Goal: Information Seeking & Learning: Learn about a topic

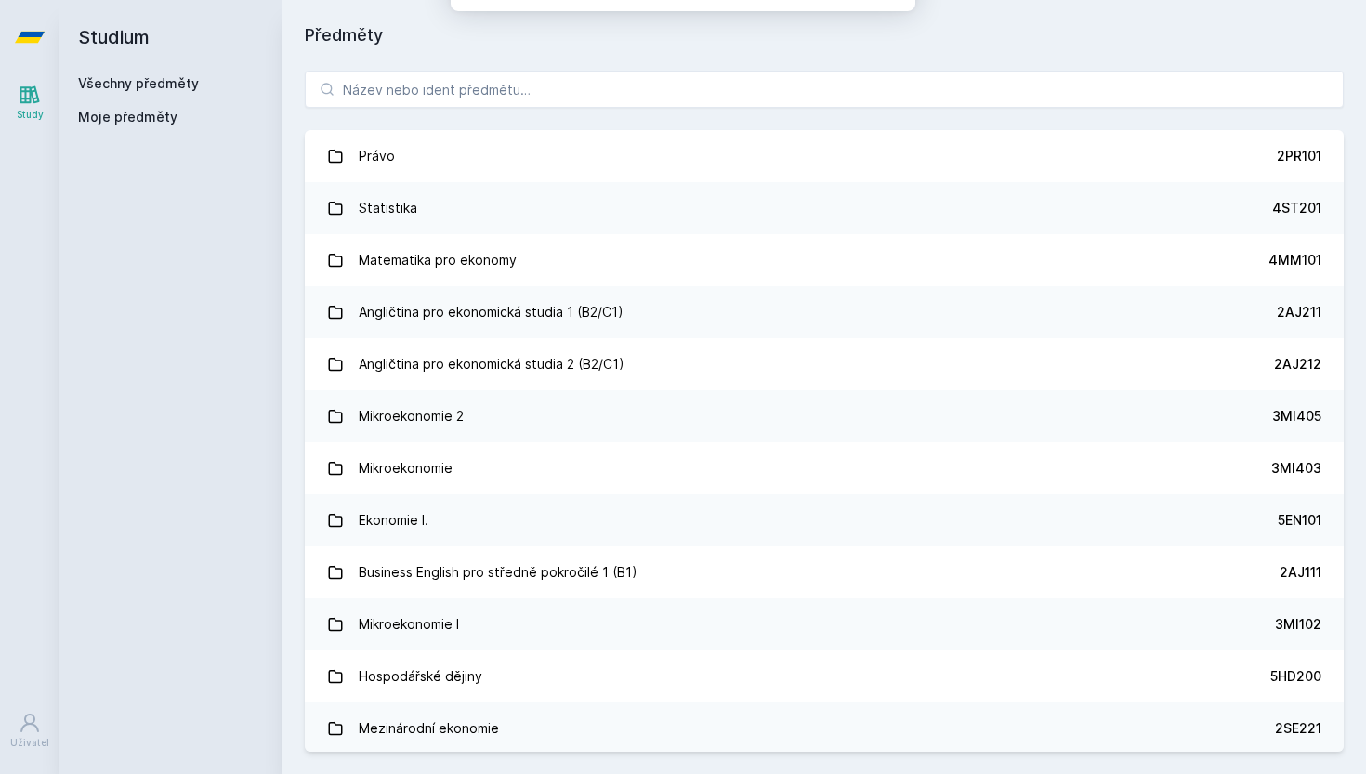
click at [669, 125] on button "Ne" at bounding box center [686, 120] width 67 height 46
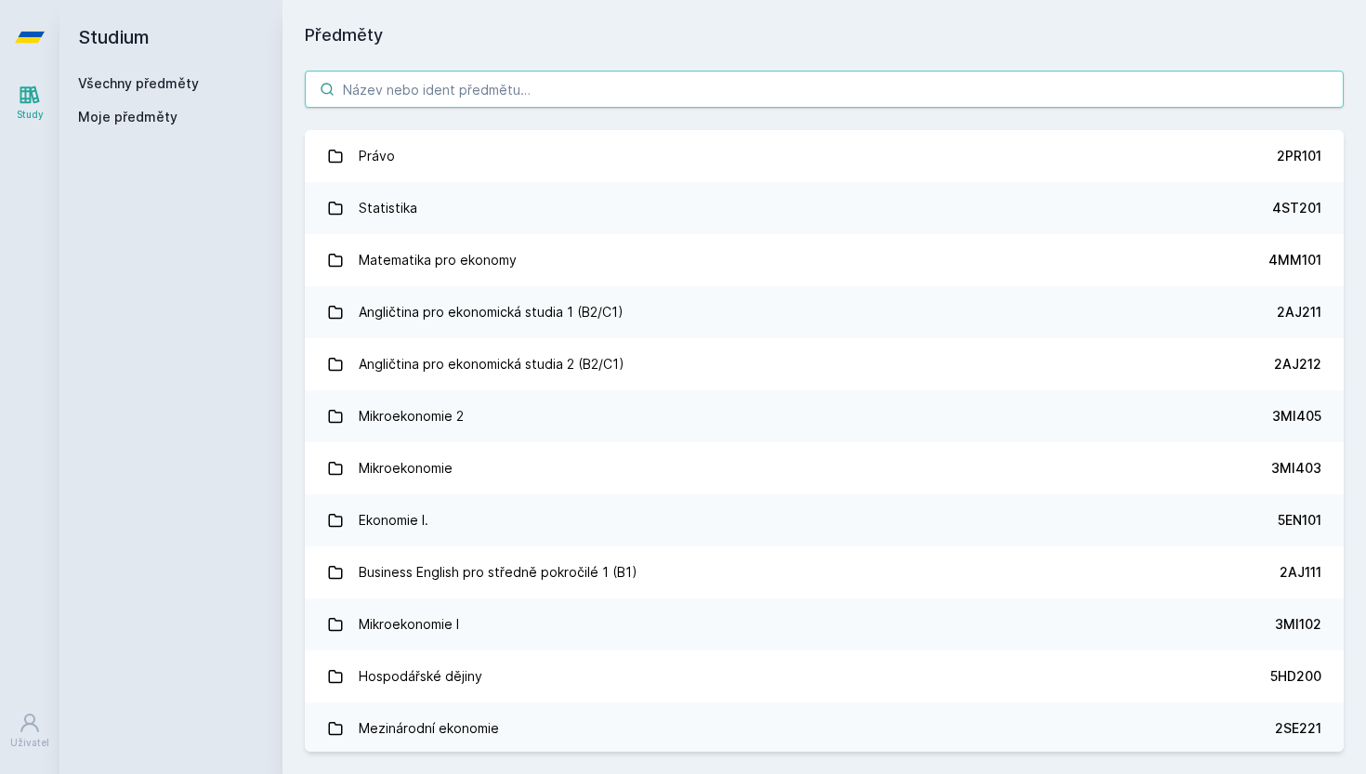
click at [650, 91] on input "search" at bounding box center [824, 89] width 1039 height 37
paste input "1BP461"
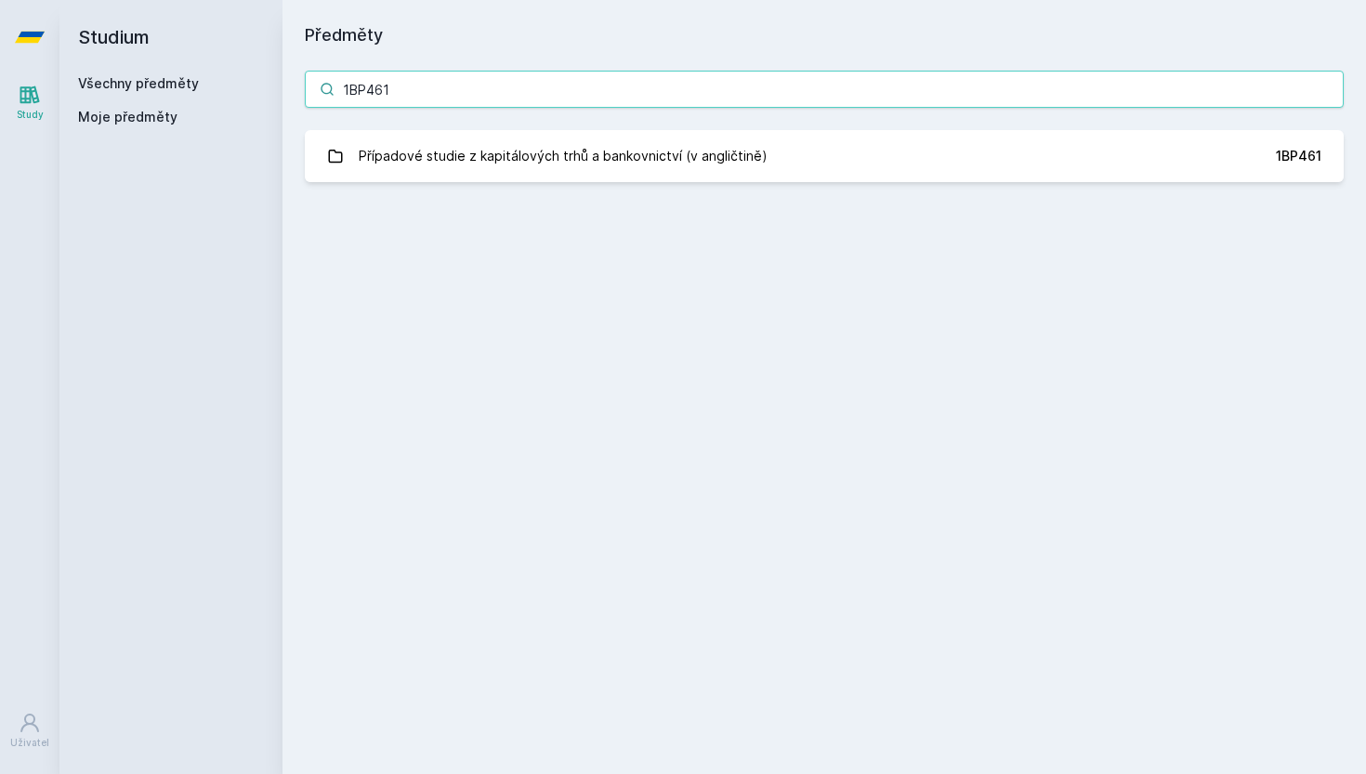
type input "1BP461"
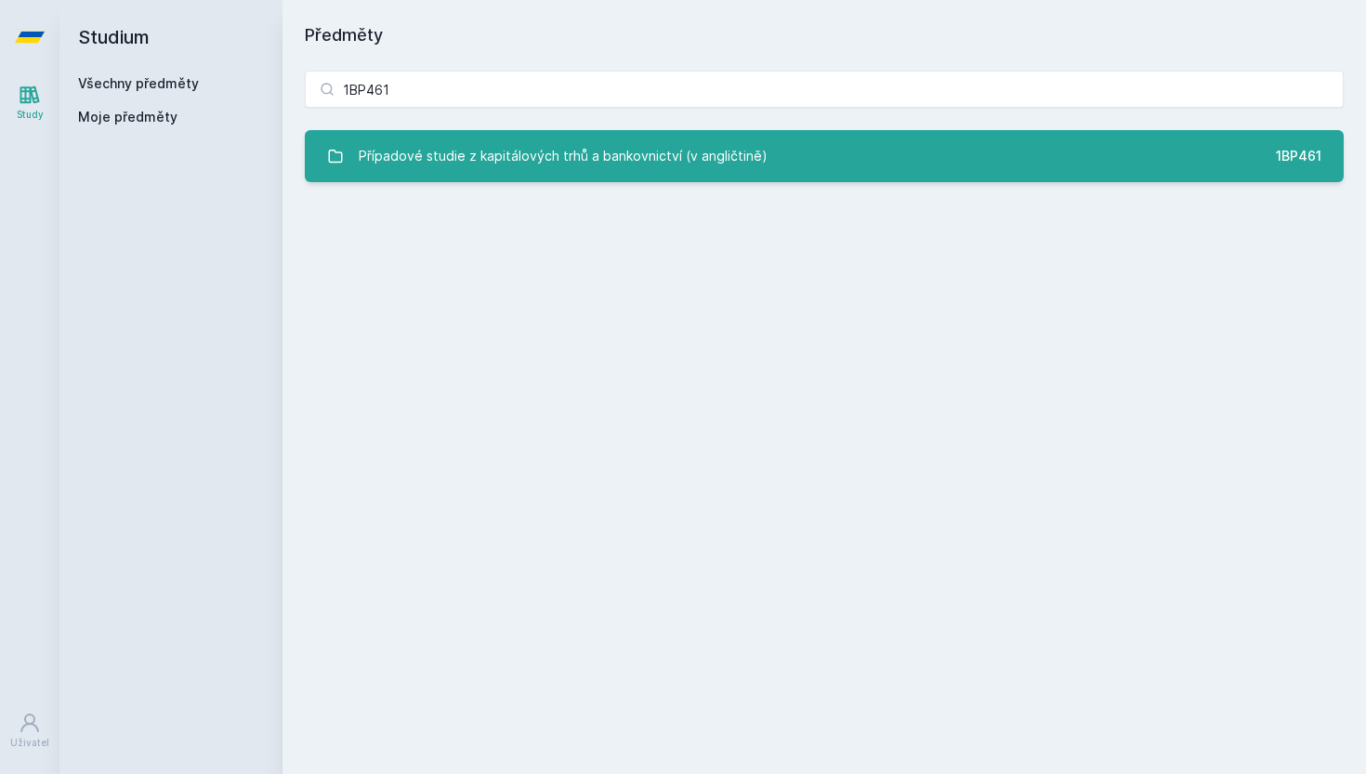
click at [608, 152] on div "Případové studie z kapitálových trhů a bankovnictví (v angličtině)" at bounding box center [563, 156] width 409 height 37
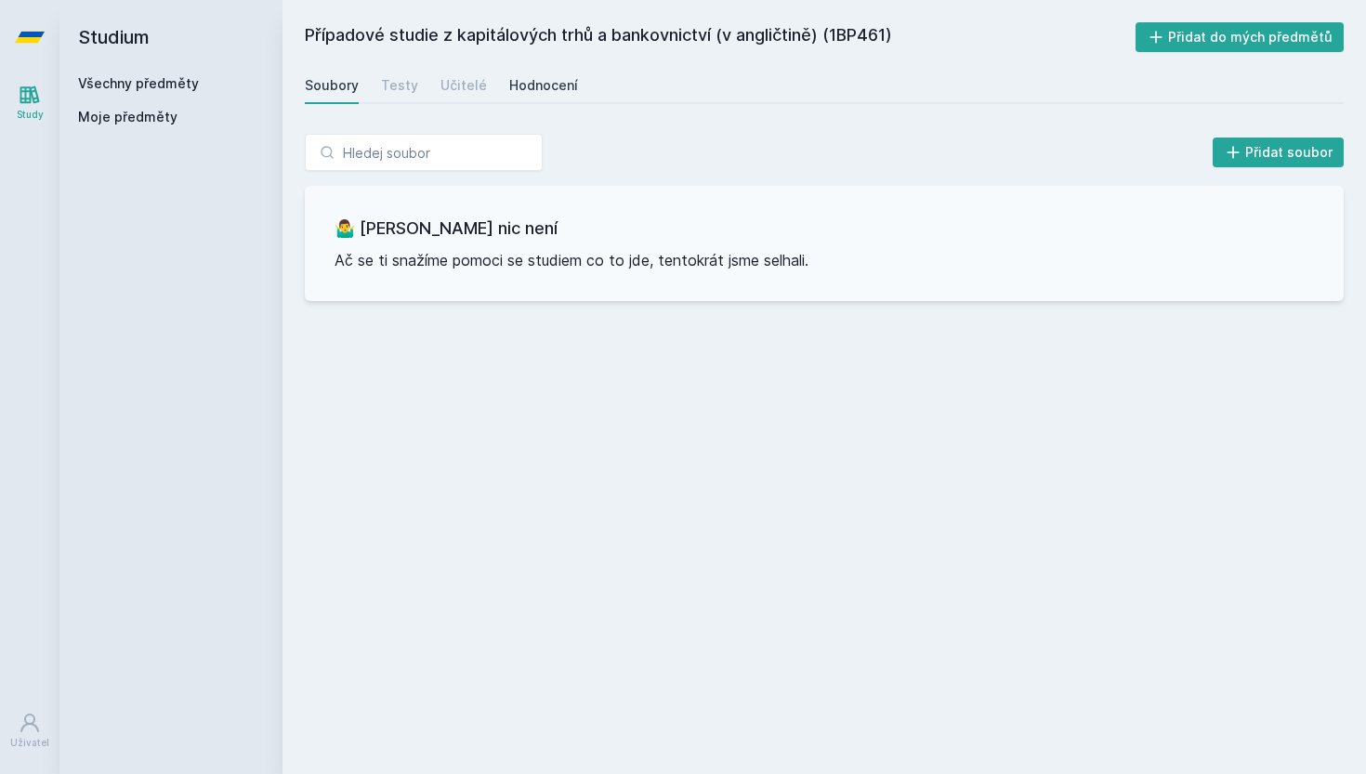
click at [515, 99] on link "Hodnocení" at bounding box center [543, 85] width 69 height 37
click at [440, 81] on div "Učitelé" at bounding box center [463, 85] width 46 height 19
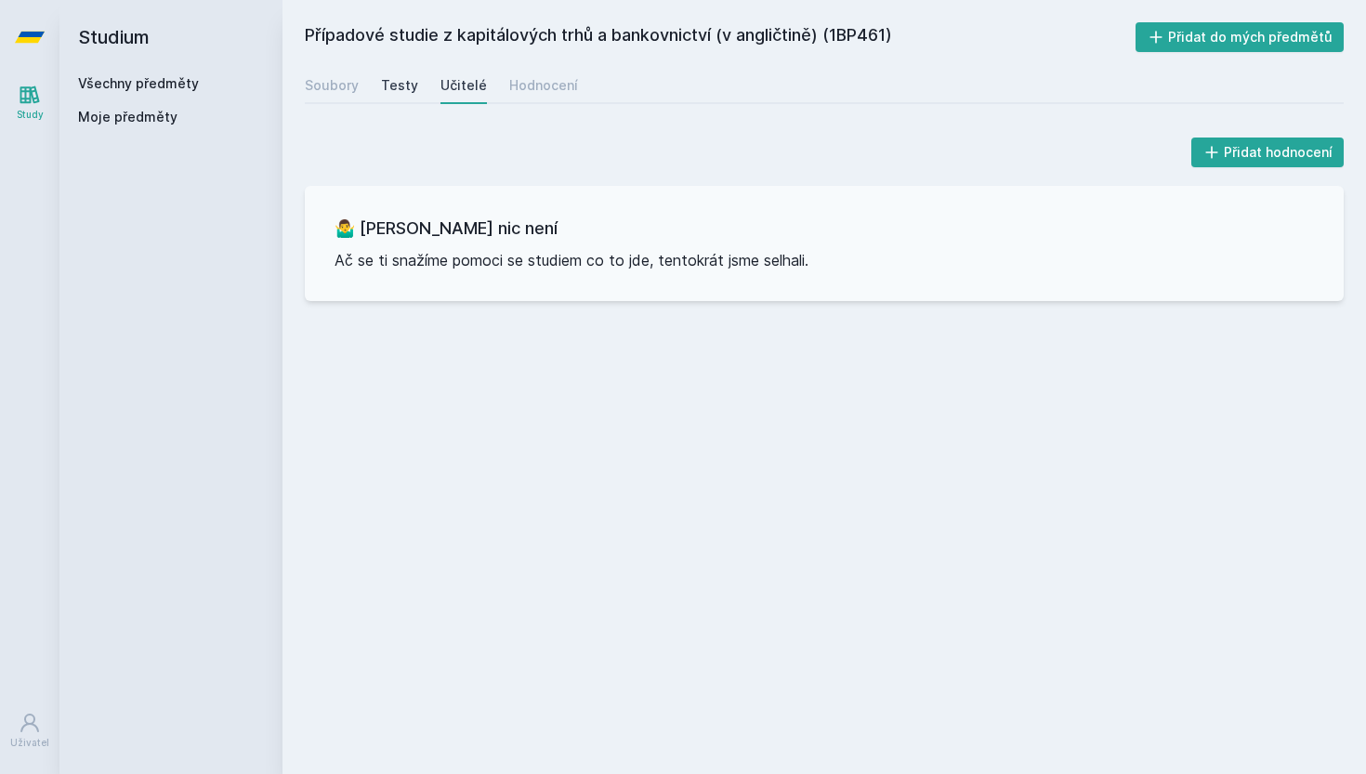
click at [384, 88] on div "Testy" at bounding box center [399, 85] width 37 height 19
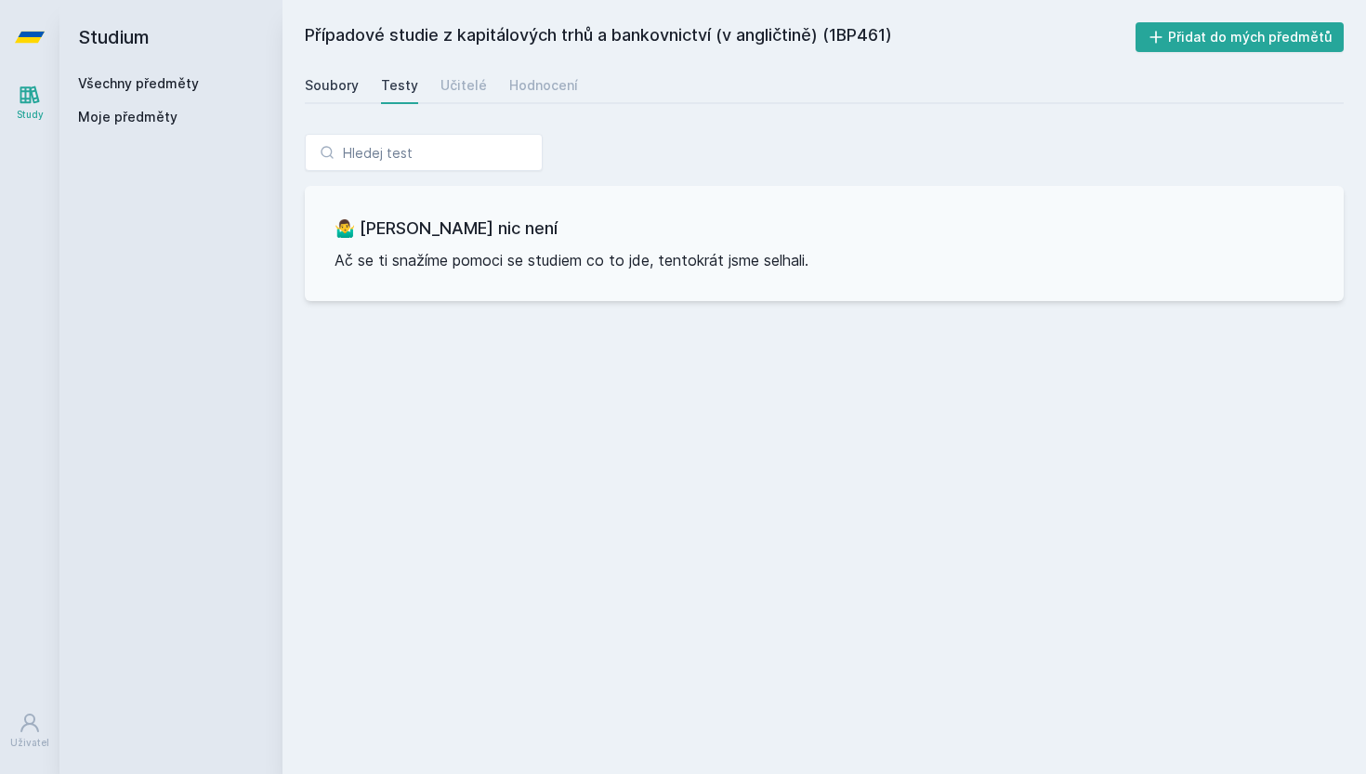
click at [322, 85] on div "Soubory" at bounding box center [332, 85] width 54 height 19
click at [165, 86] on link "Všechny předměty" at bounding box center [138, 83] width 121 height 16
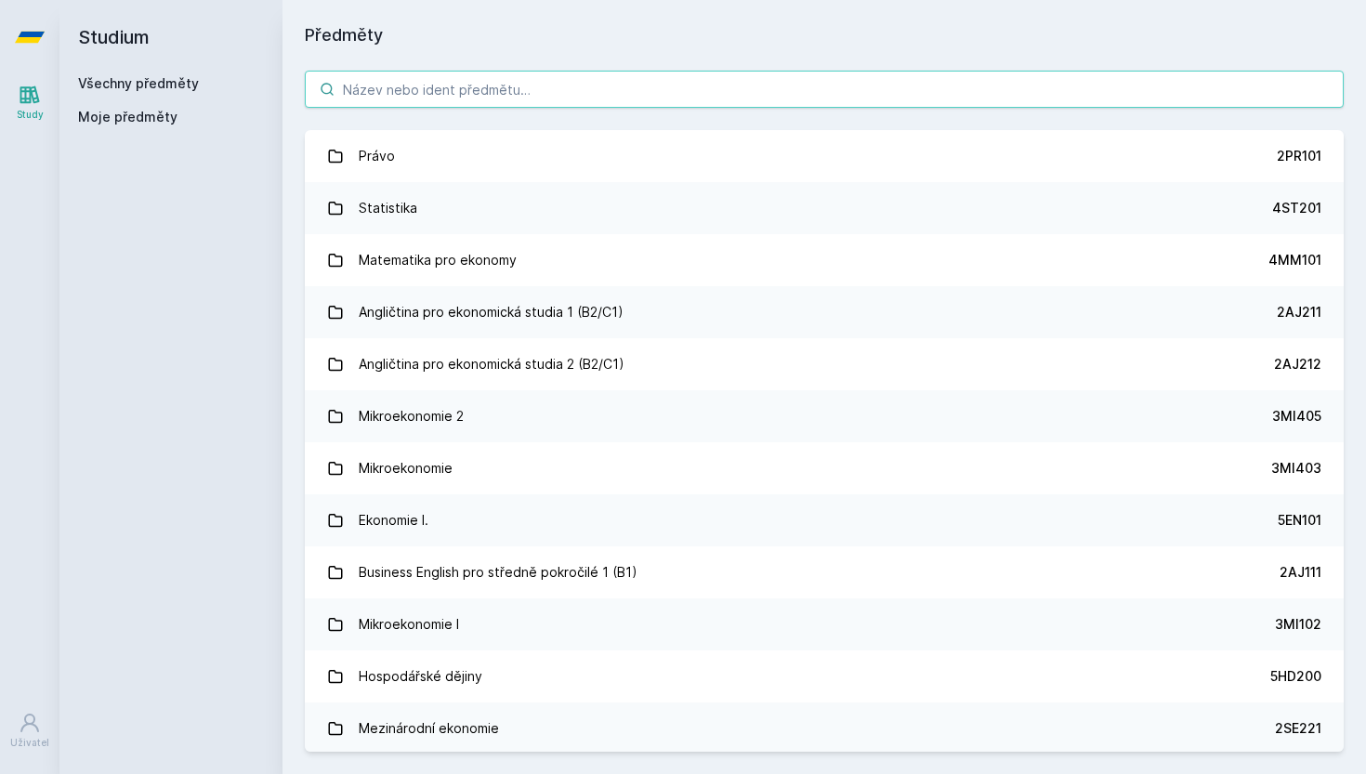
click at [432, 99] on input "search" at bounding box center [824, 89] width 1039 height 37
paste input "1BP461"
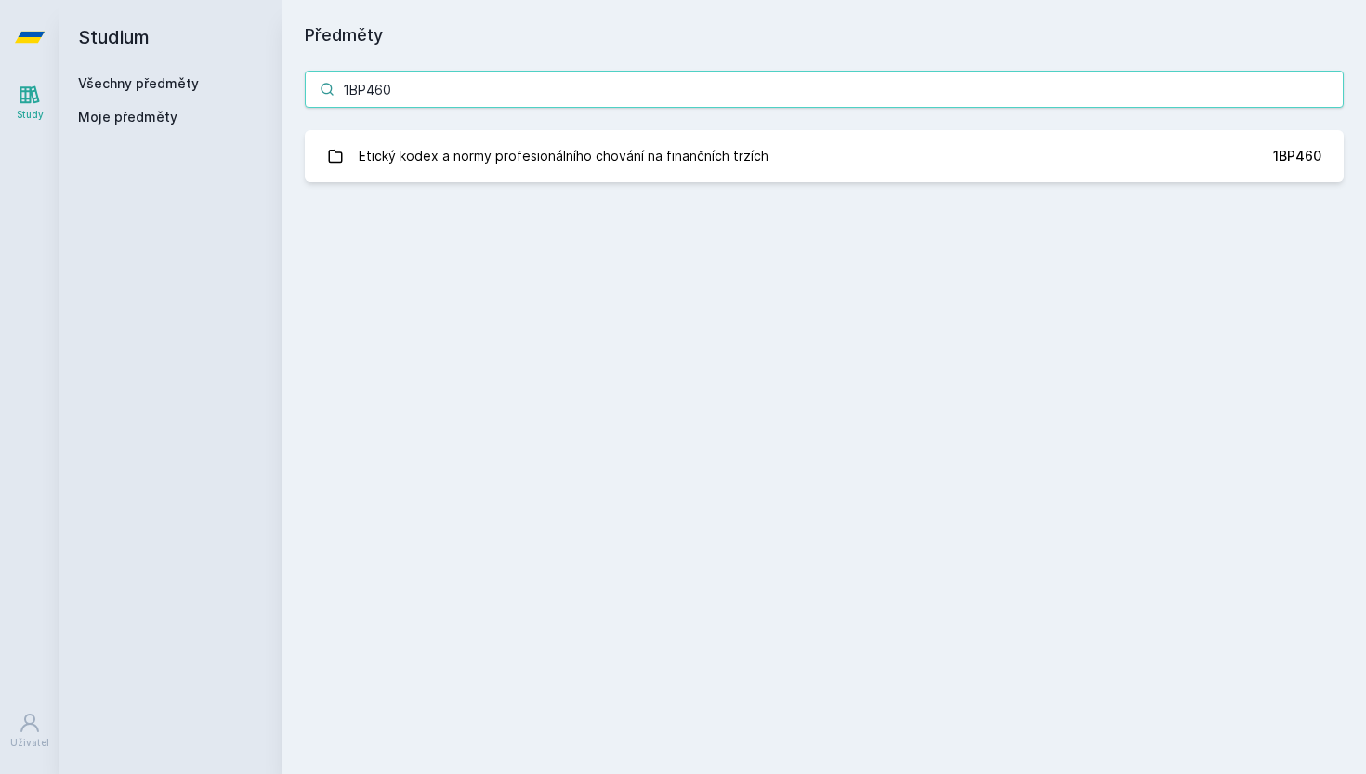
type input "1BP46"
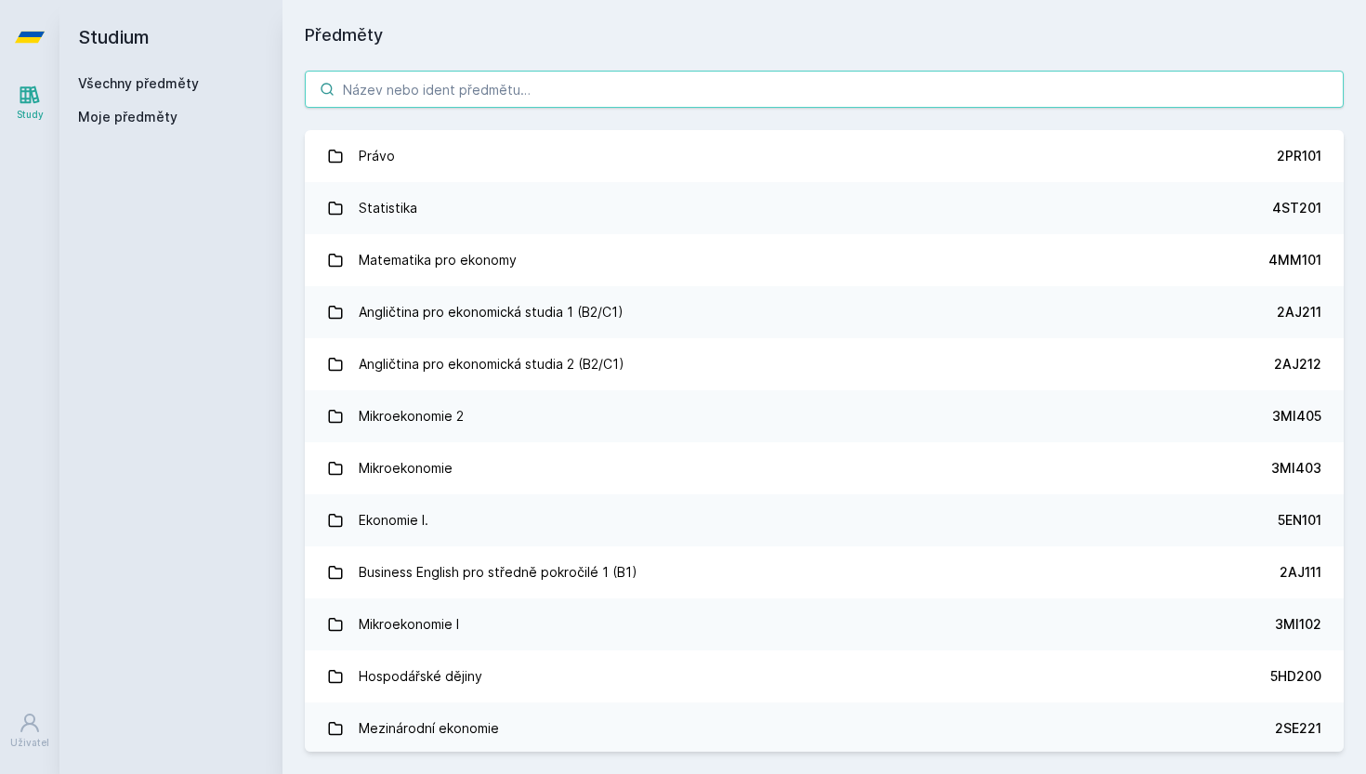
click at [656, 76] on input "search" at bounding box center [824, 89] width 1039 height 37
click at [639, 80] on input "search" at bounding box center [824, 89] width 1039 height 37
paste input "1MT451"
type input "1MT451"
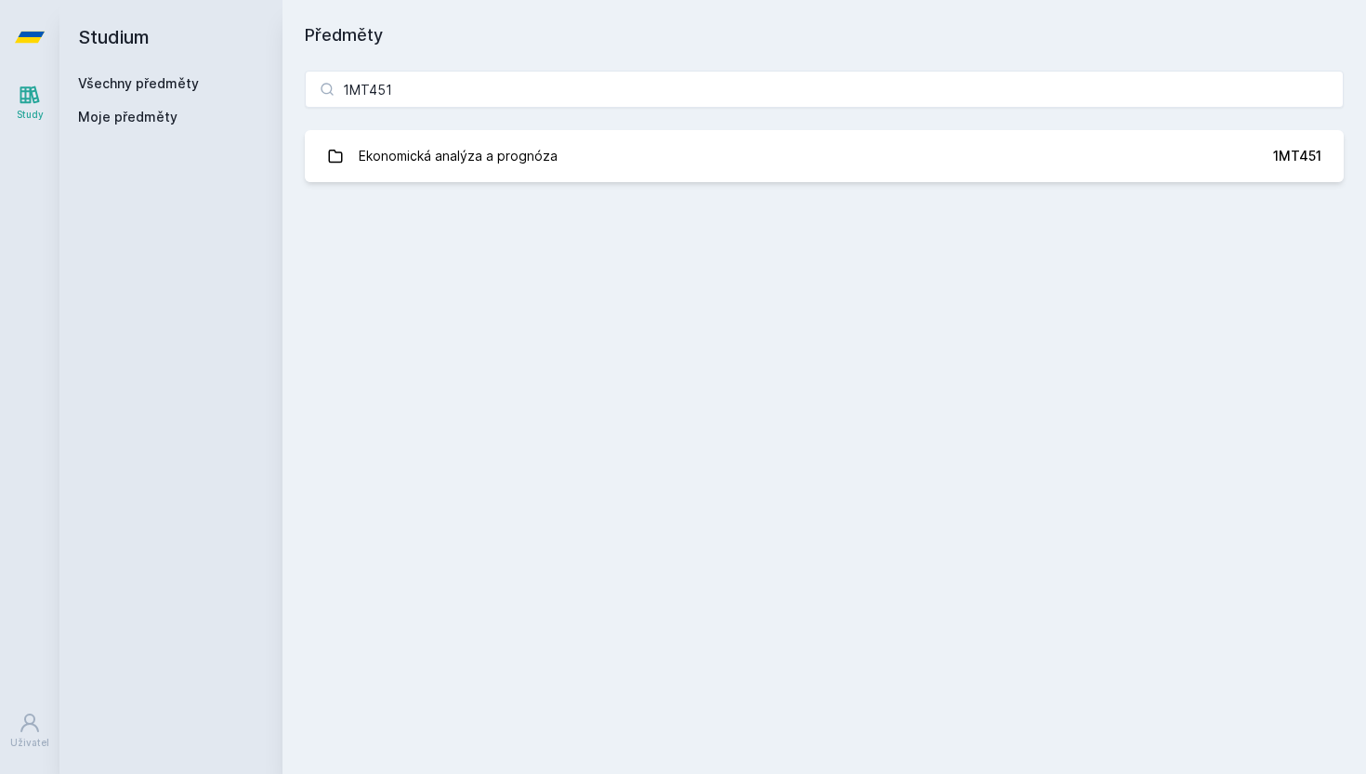
click at [552, 185] on div "1MT451 Ekonomická analýza a prognóza 1MT451 Jejda, něco se pokazilo." at bounding box center [825, 126] width 1084 height 156
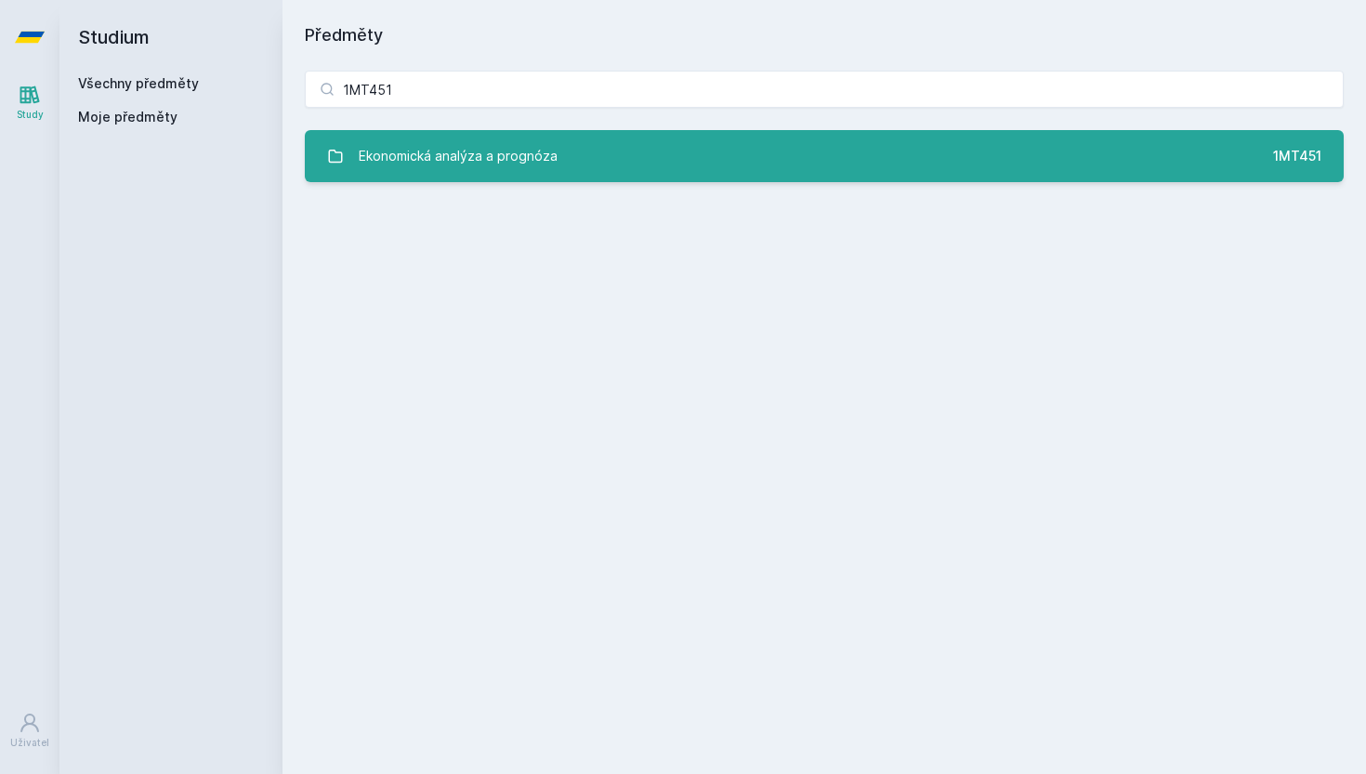
click at [585, 155] on link "Ekonomická analýza a prognóza 1MT451" at bounding box center [824, 156] width 1039 height 52
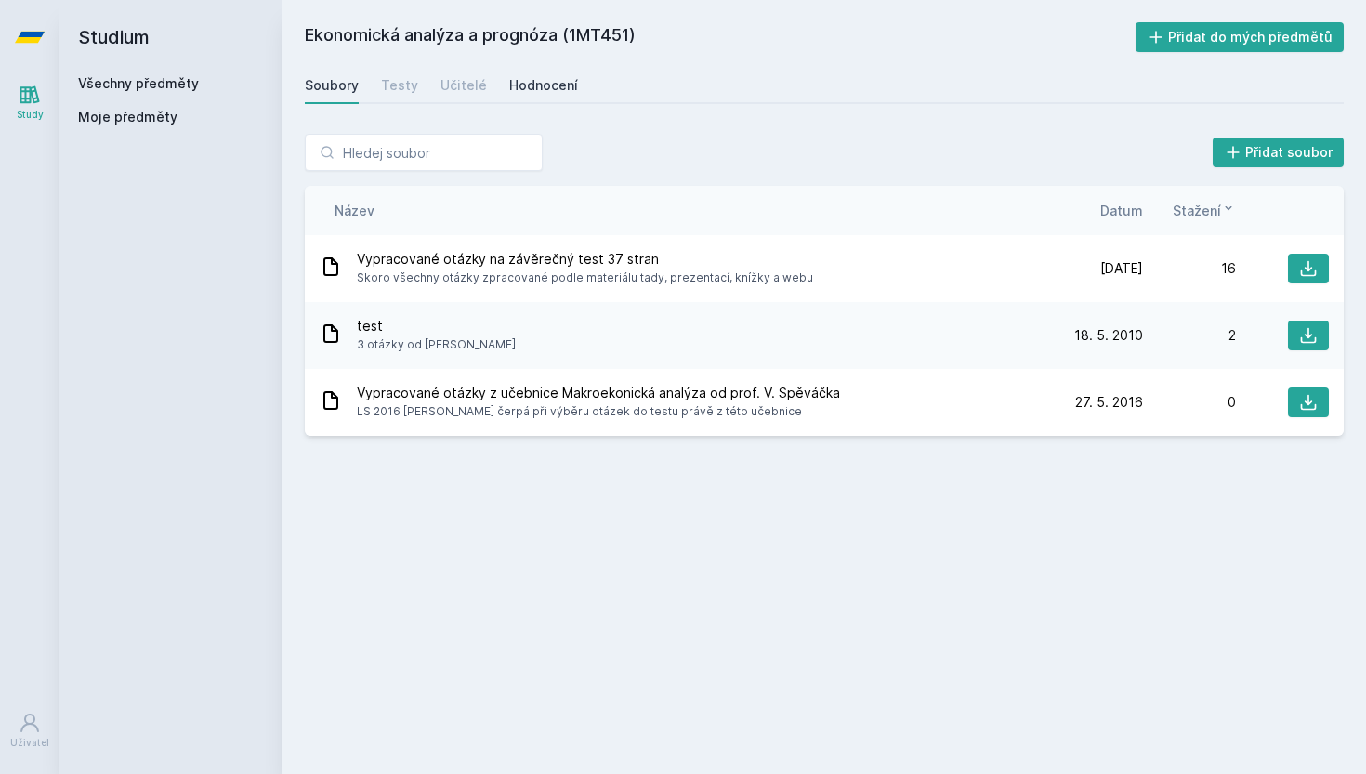
click at [519, 81] on div "Hodnocení" at bounding box center [543, 85] width 69 height 19
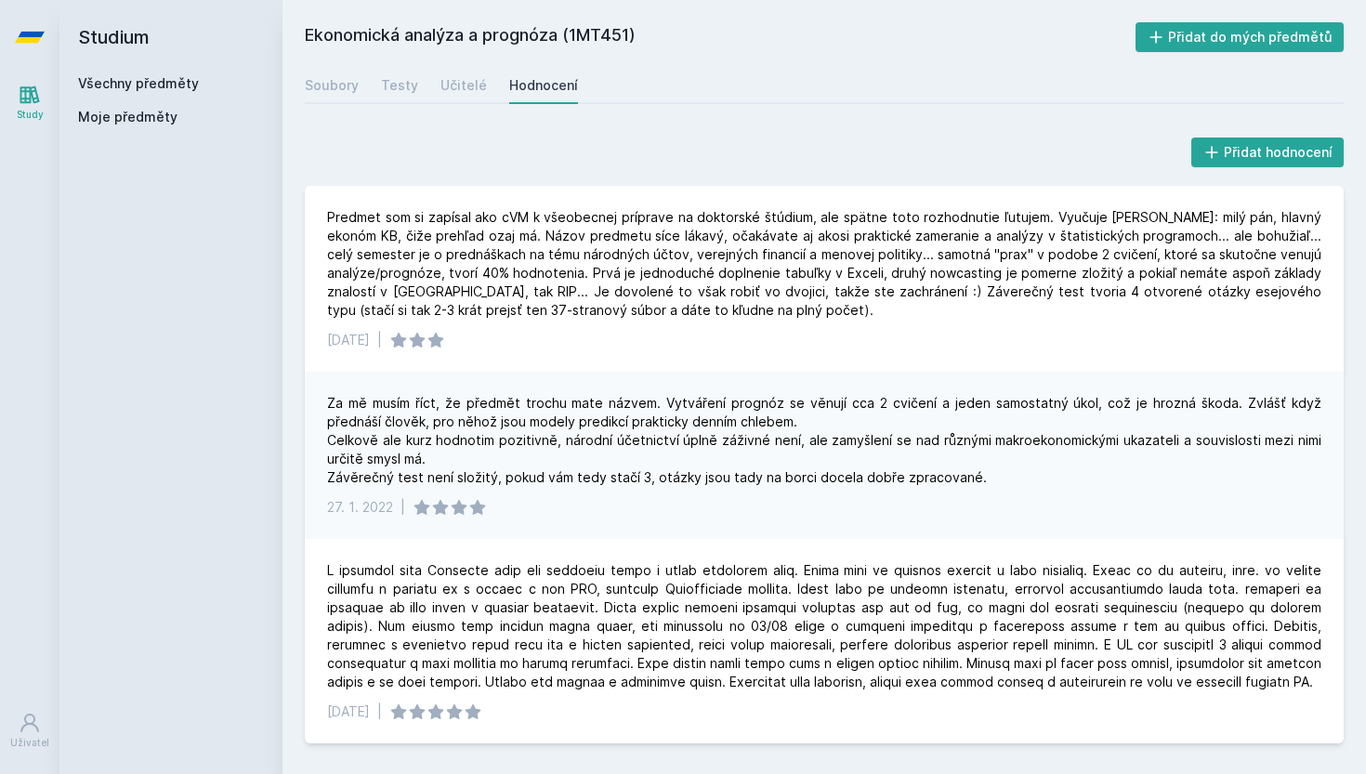
click at [667, 378] on div "Za mě musím říct, že předmět trochu mate názvem. Vytváření prognóz se věnují cc…" at bounding box center [824, 455] width 1039 height 167
click at [686, 331] on div "2. 1. 2023 |" at bounding box center [824, 340] width 994 height 19
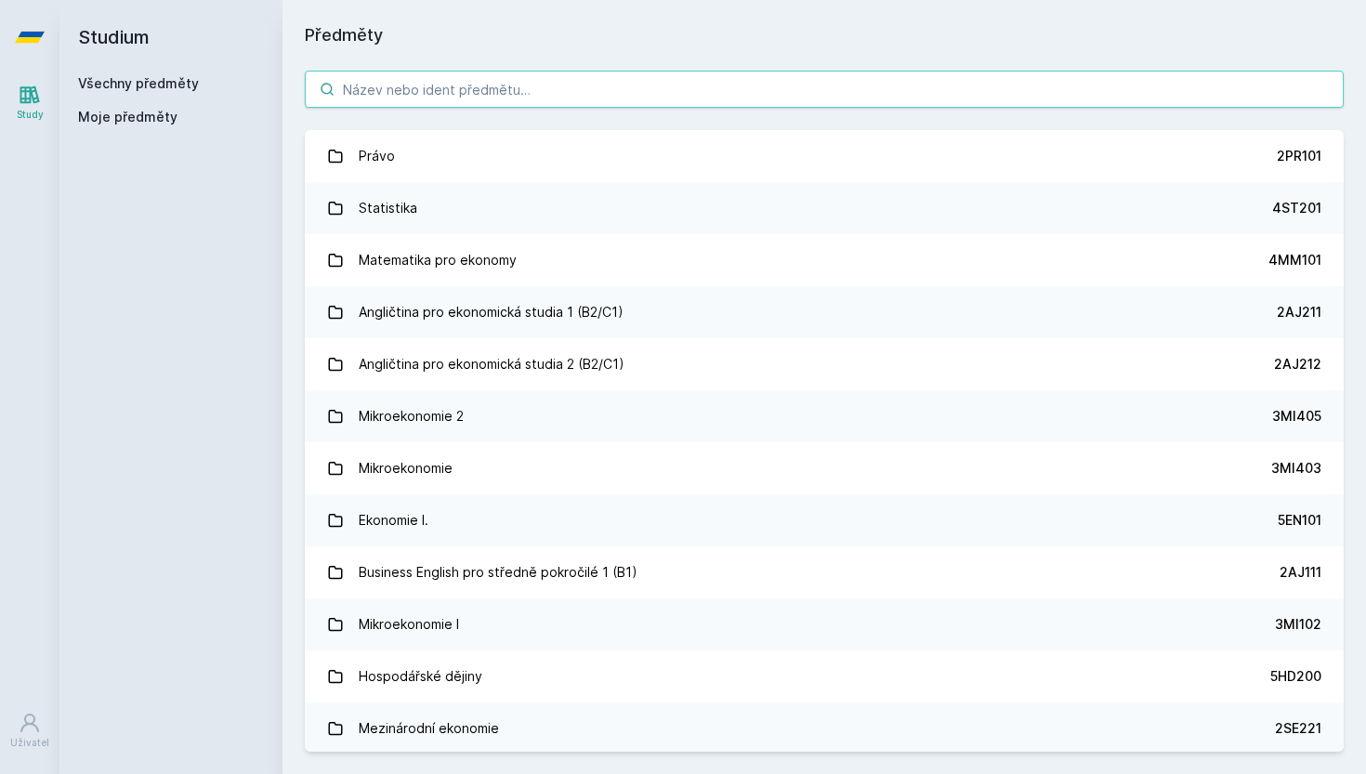
click at [539, 89] on input "search" at bounding box center [824, 89] width 1039 height 37
paste input "1BP426"
type input "1BP426"
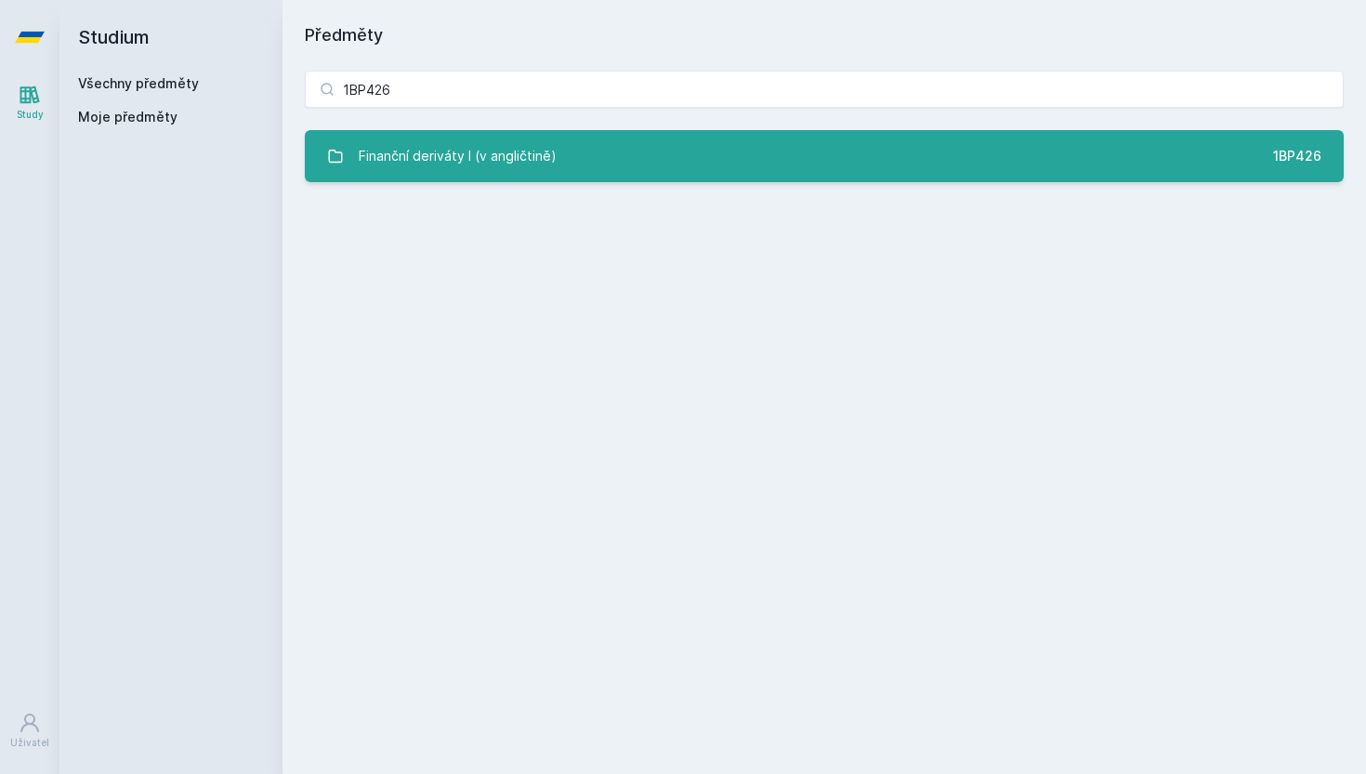
click at [486, 160] on div "Finanční deriváty I (v angličtině)" at bounding box center [458, 156] width 198 height 37
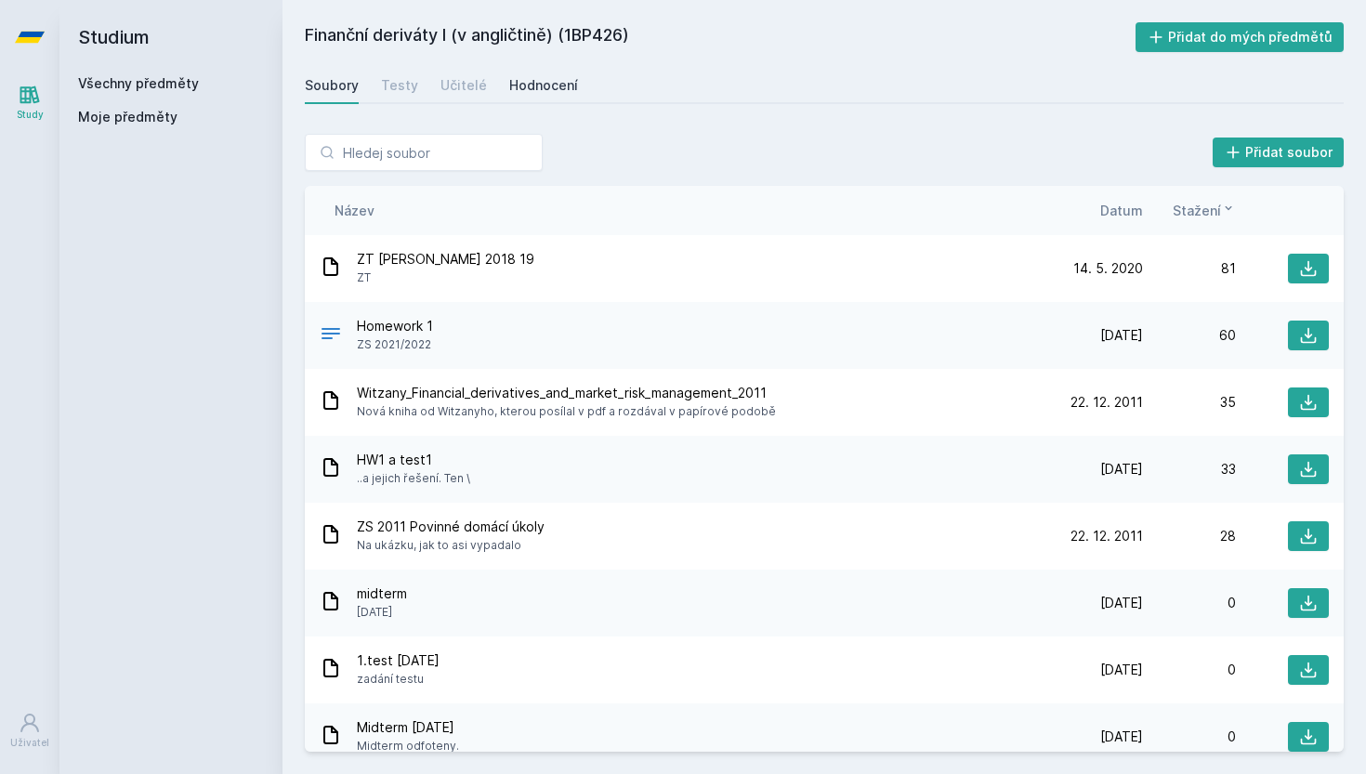
click at [545, 77] on div "Hodnocení" at bounding box center [543, 85] width 69 height 19
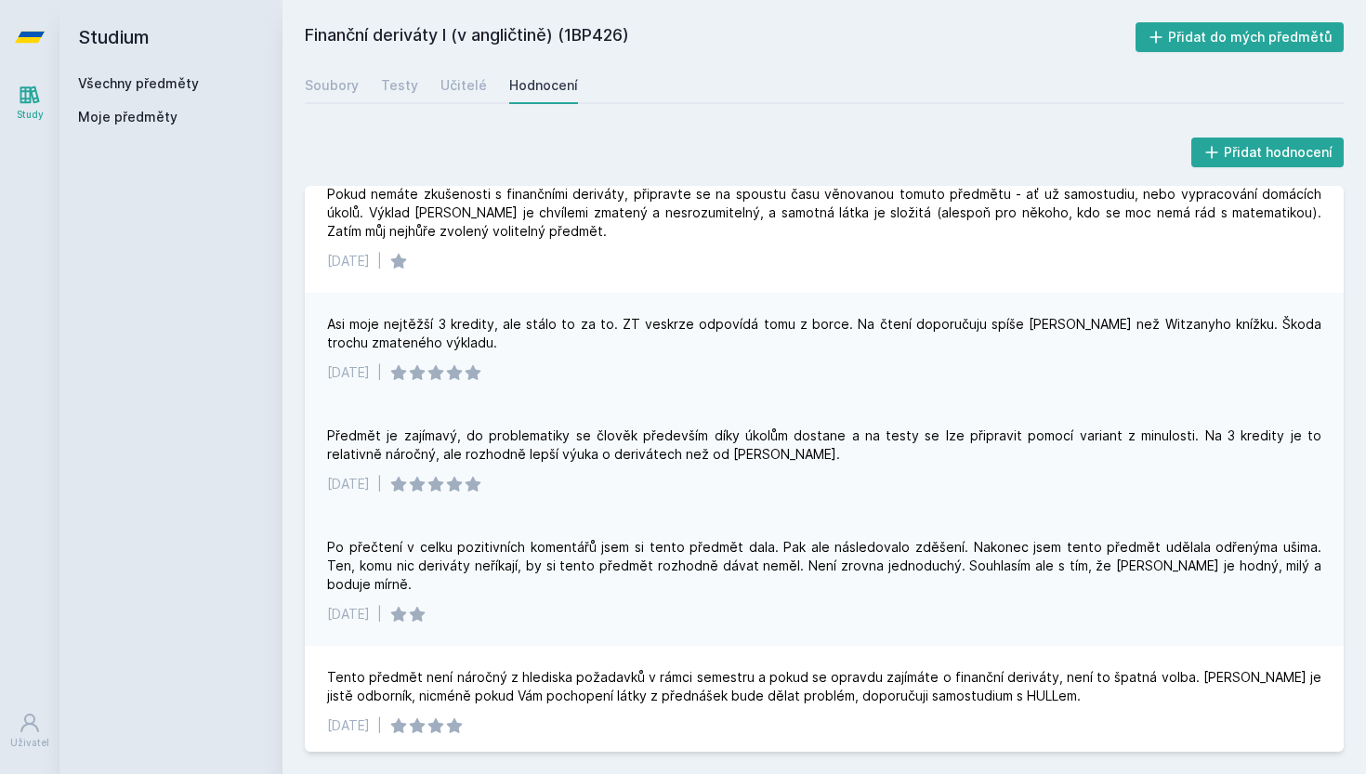
scroll to position [414, 0]
